Goal: Transaction & Acquisition: Purchase product/service

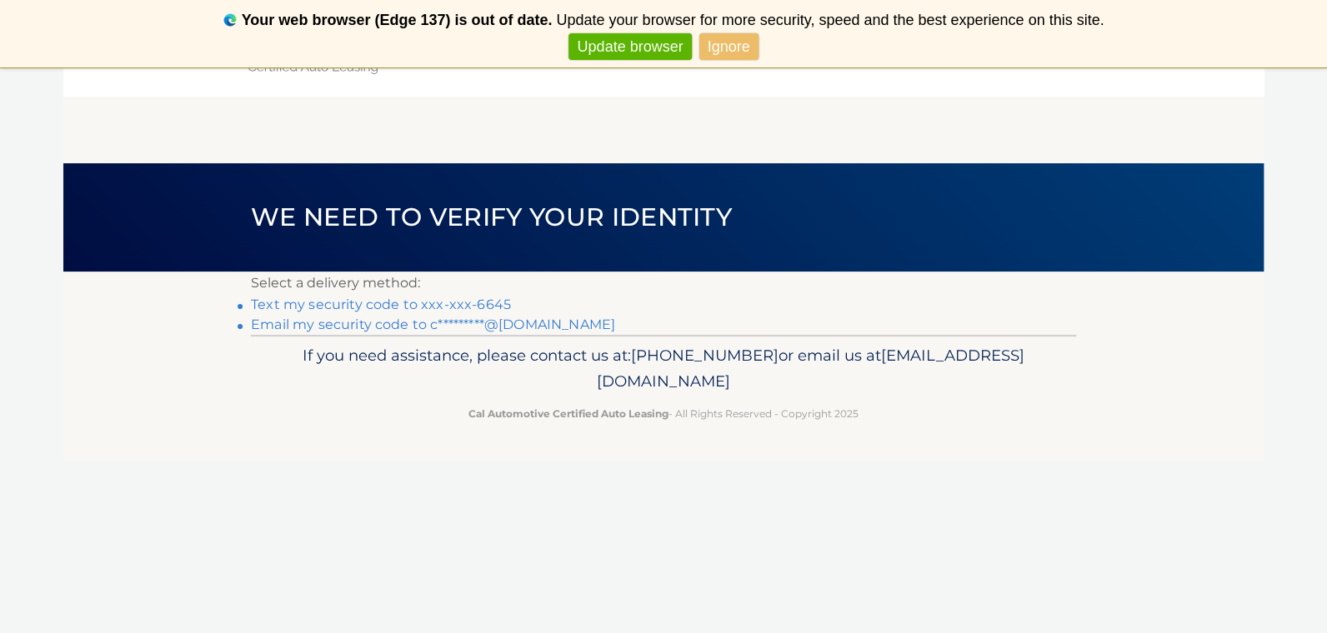
click at [466, 308] on link "Text my security code to xxx-xxx-6645" at bounding box center [381, 305] width 260 height 16
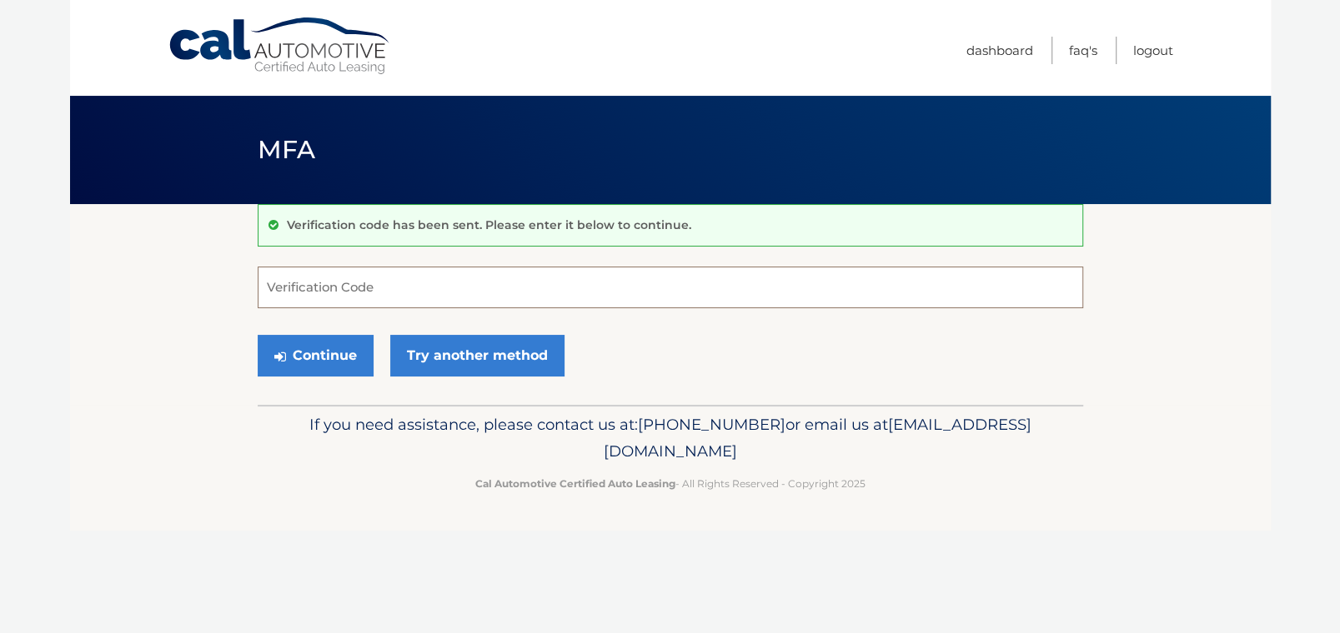
click at [277, 280] on input "Verification Code" at bounding box center [670, 288] width 825 height 42
type input "482667"
click at [331, 354] on button "Continue" at bounding box center [316, 356] width 116 height 42
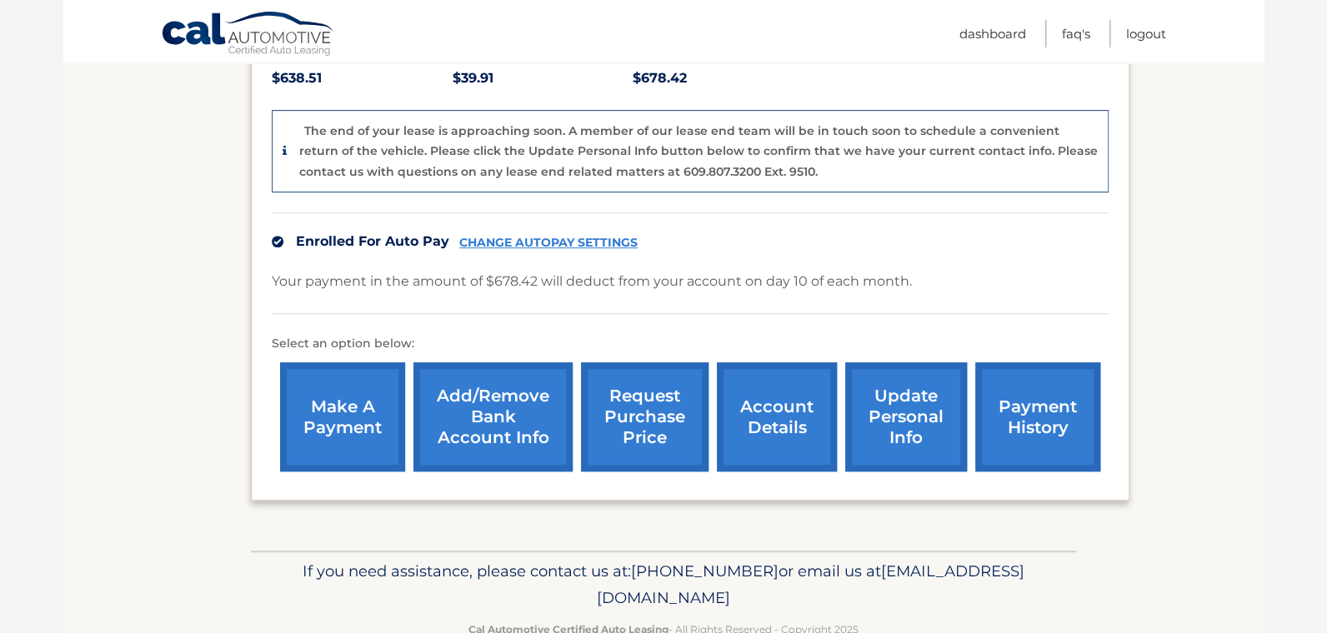
scroll to position [412, 0]
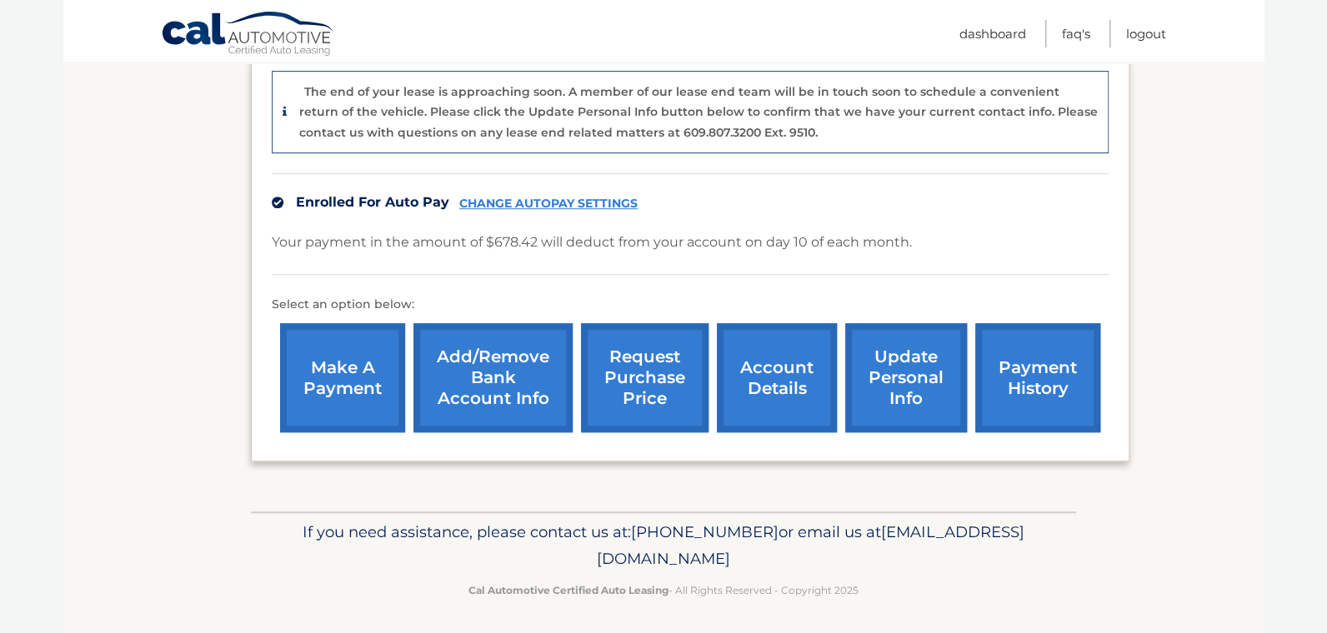
click at [346, 378] on link "make a payment" at bounding box center [342, 377] width 125 height 109
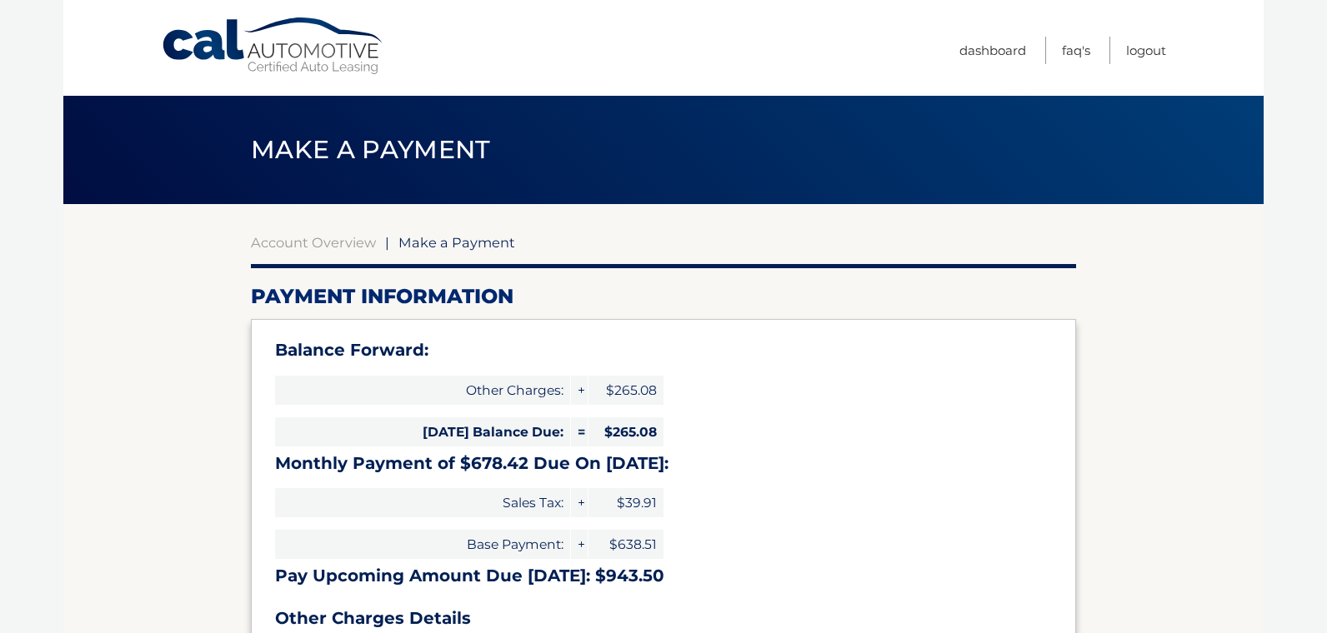
select select "MzRiNjgzZTctNzZjYi00ZmM5LTk4NmMtZjg1MDk2NDIxYTVl"
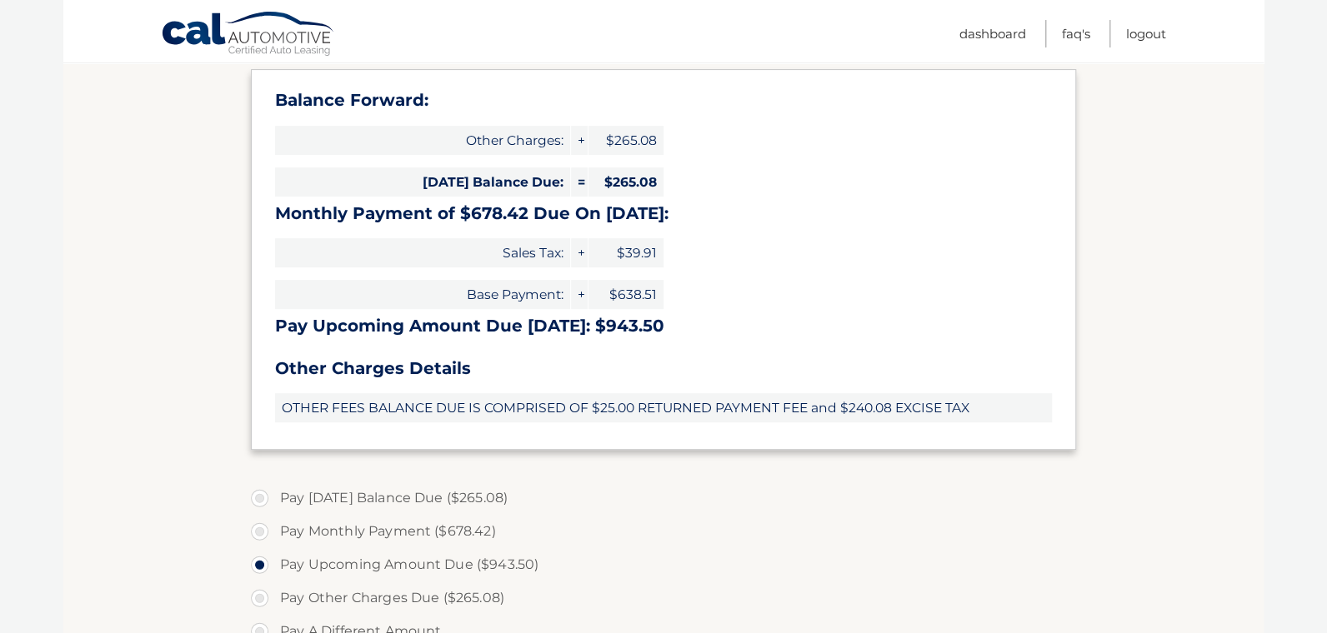
scroll to position [333, 0]
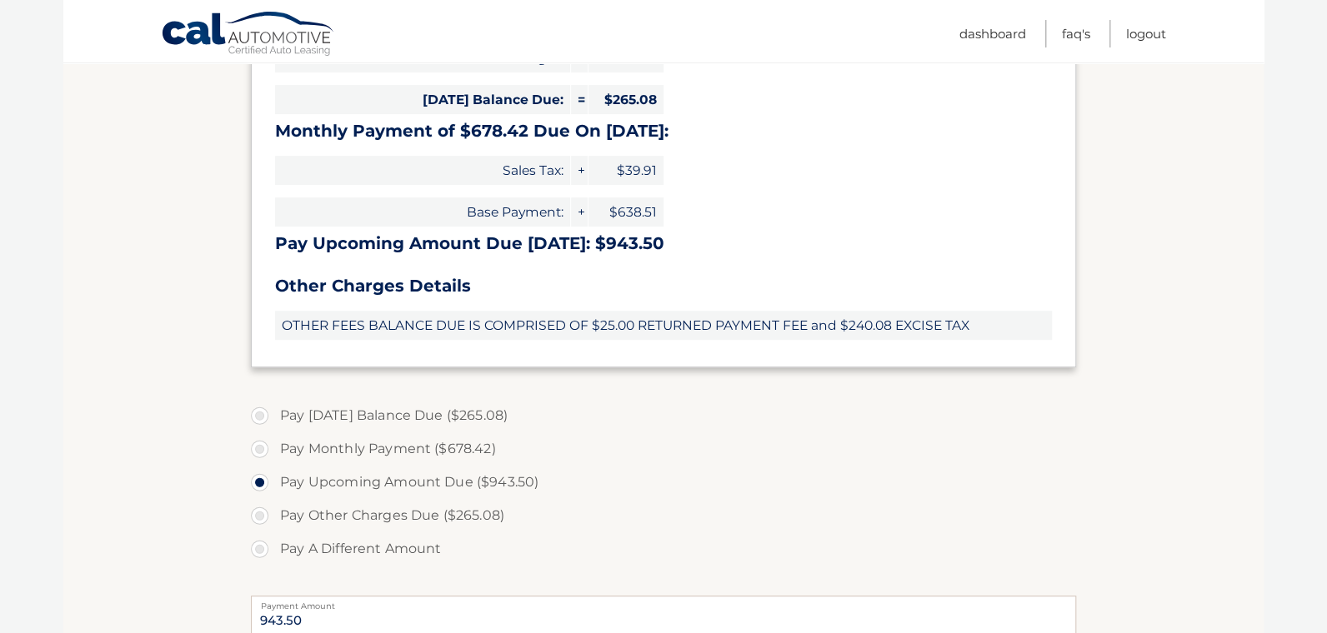
click at [260, 514] on label "Pay Other Charges Due ($265.08)" at bounding box center [663, 515] width 825 height 33
click at [260, 514] on input "Pay Other Charges Due ($265.08)" at bounding box center [266, 512] width 17 height 27
radio input "true"
type input "265.08"
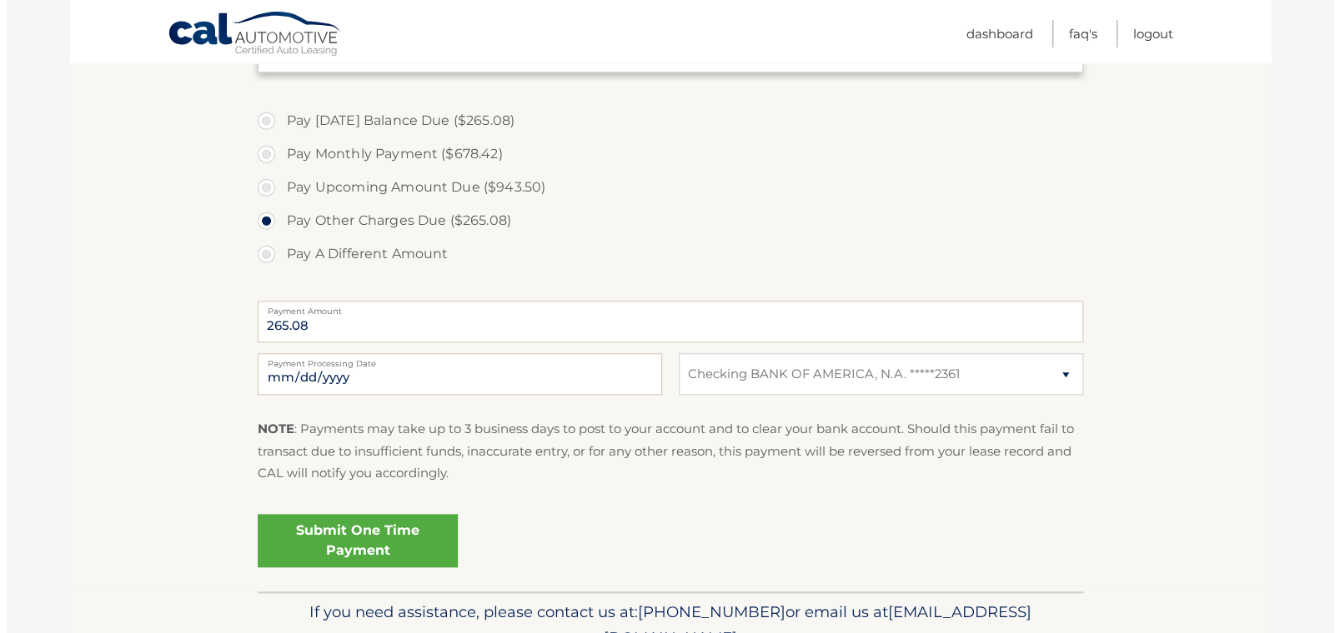
scroll to position [666, 0]
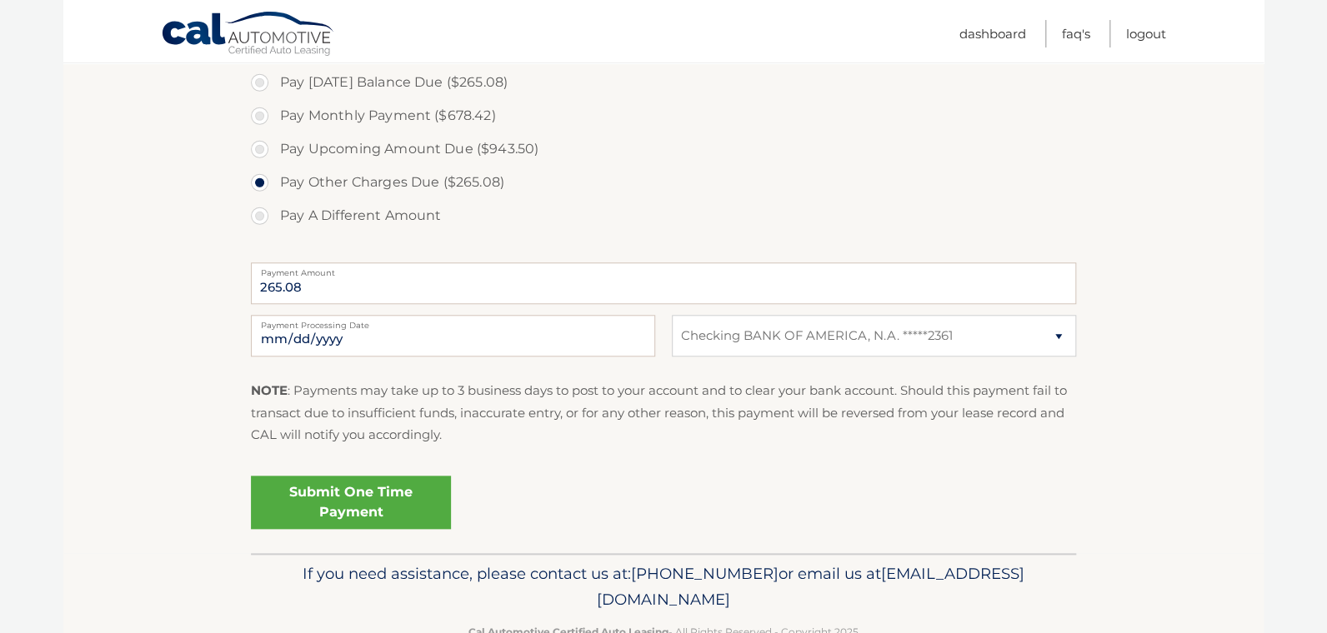
click at [374, 498] on link "Submit One Time Payment" at bounding box center [351, 502] width 200 height 53
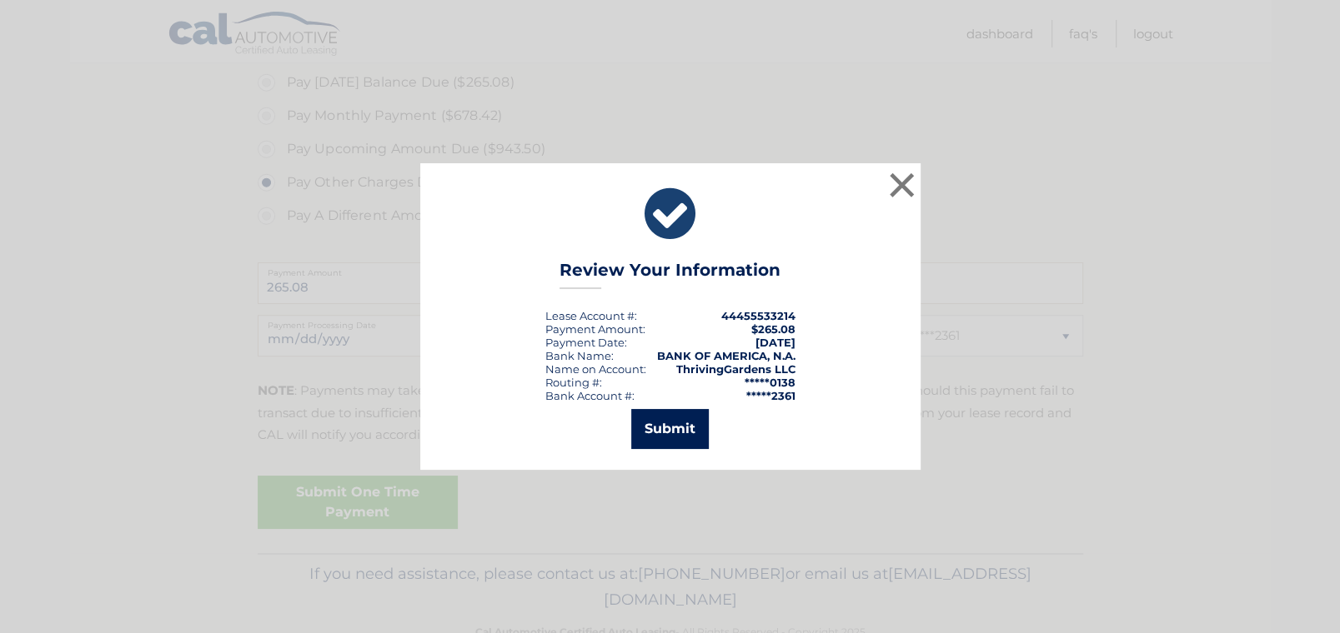
click at [676, 439] on button "Submit" at bounding box center [670, 429] width 78 height 40
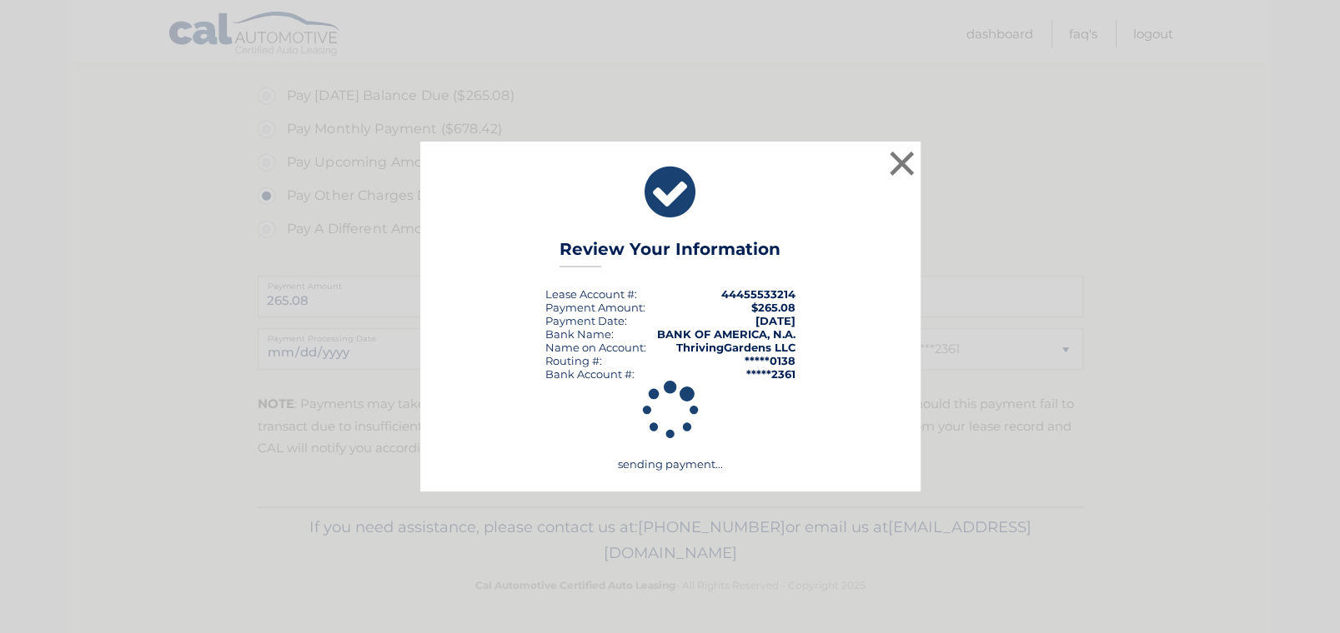
scroll to position [651, 0]
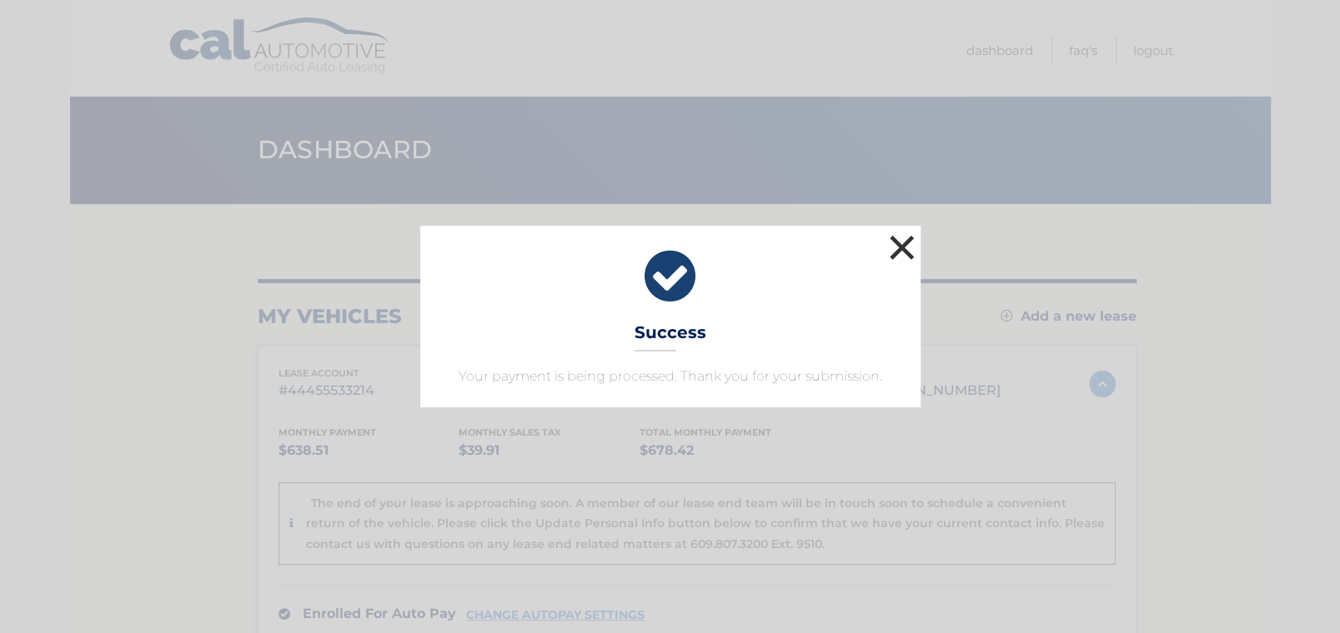
click at [900, 242] on button "×" at bounding box center [901, 247] width 33 height 33
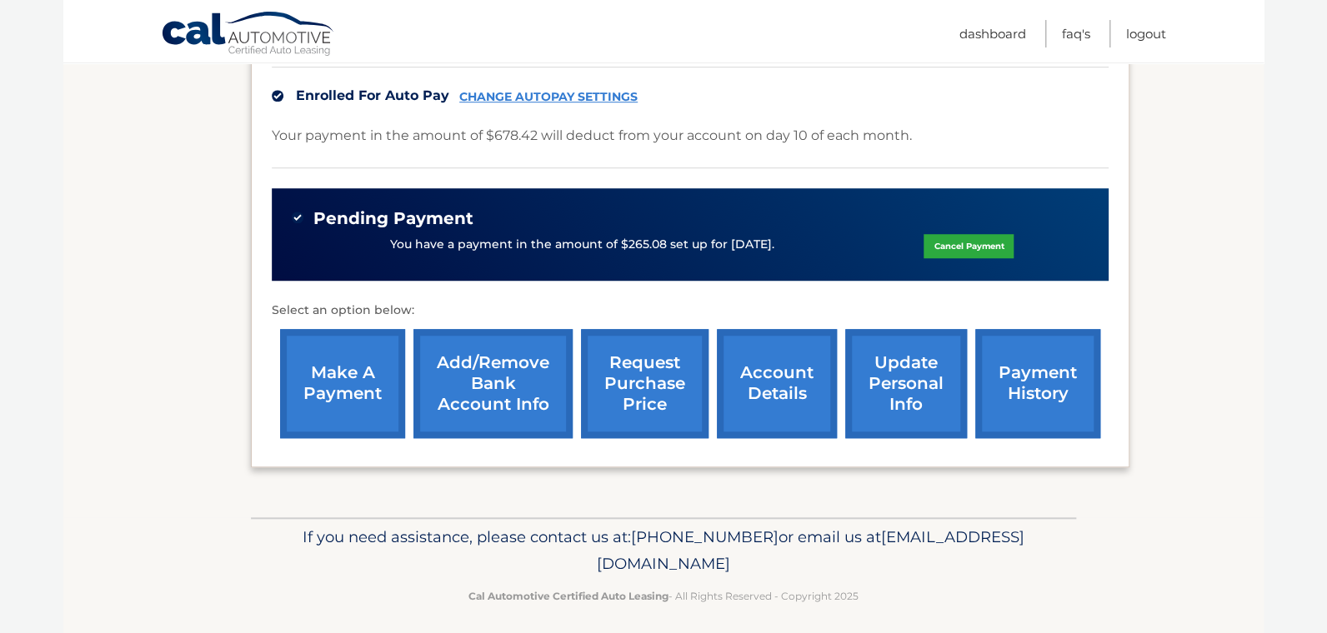
scroll to position [524, 0]
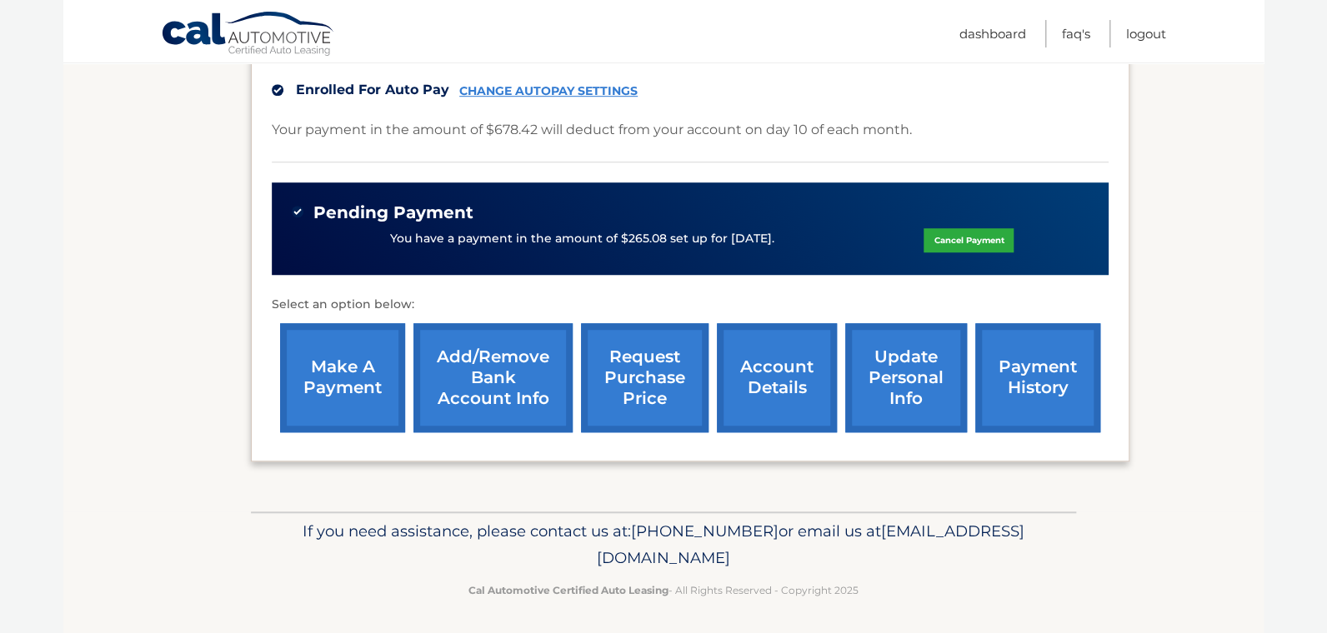
drag, startPoint x: 1027, startPoint y: 383, endPoint x: 1015, endPoint y: 385, distance: 11.9
click at [1027, 383] on link "payment history" at bounding box center [1037, 377] width 125 height 109
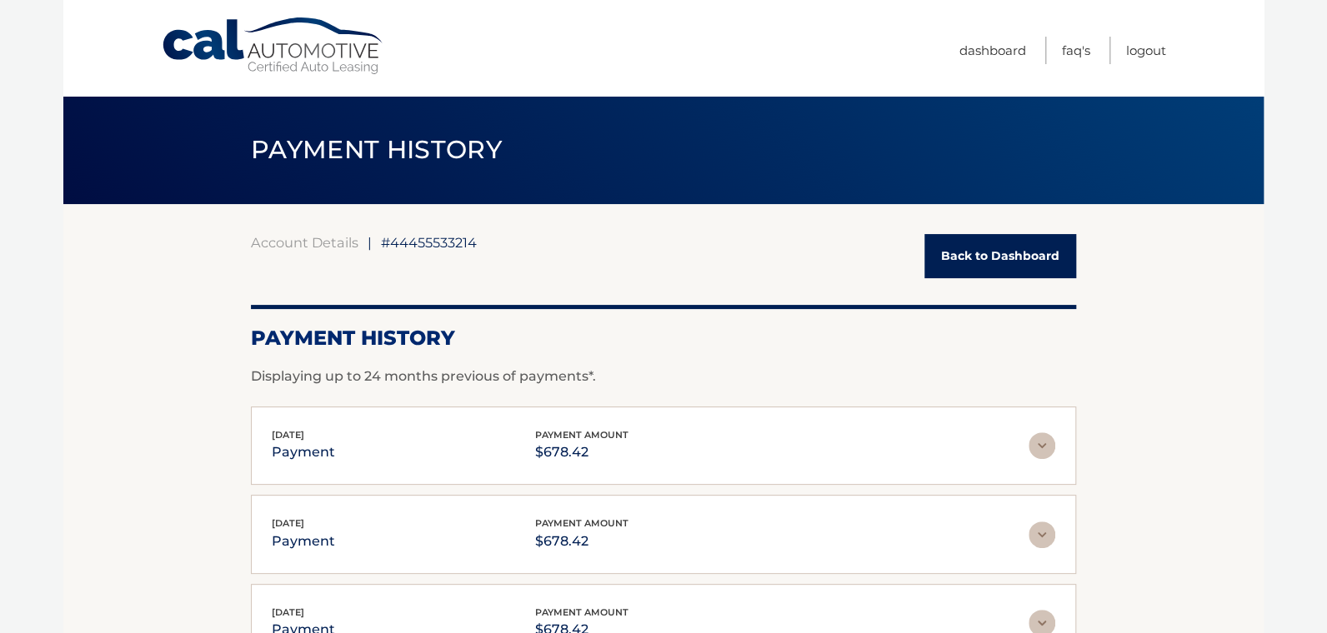
click at [997, 257] on link "Back to Dashboard" at bounding box center [1000, 256] width 152 height 44
